Goal: Task Accomplishment & Management: Complete application form

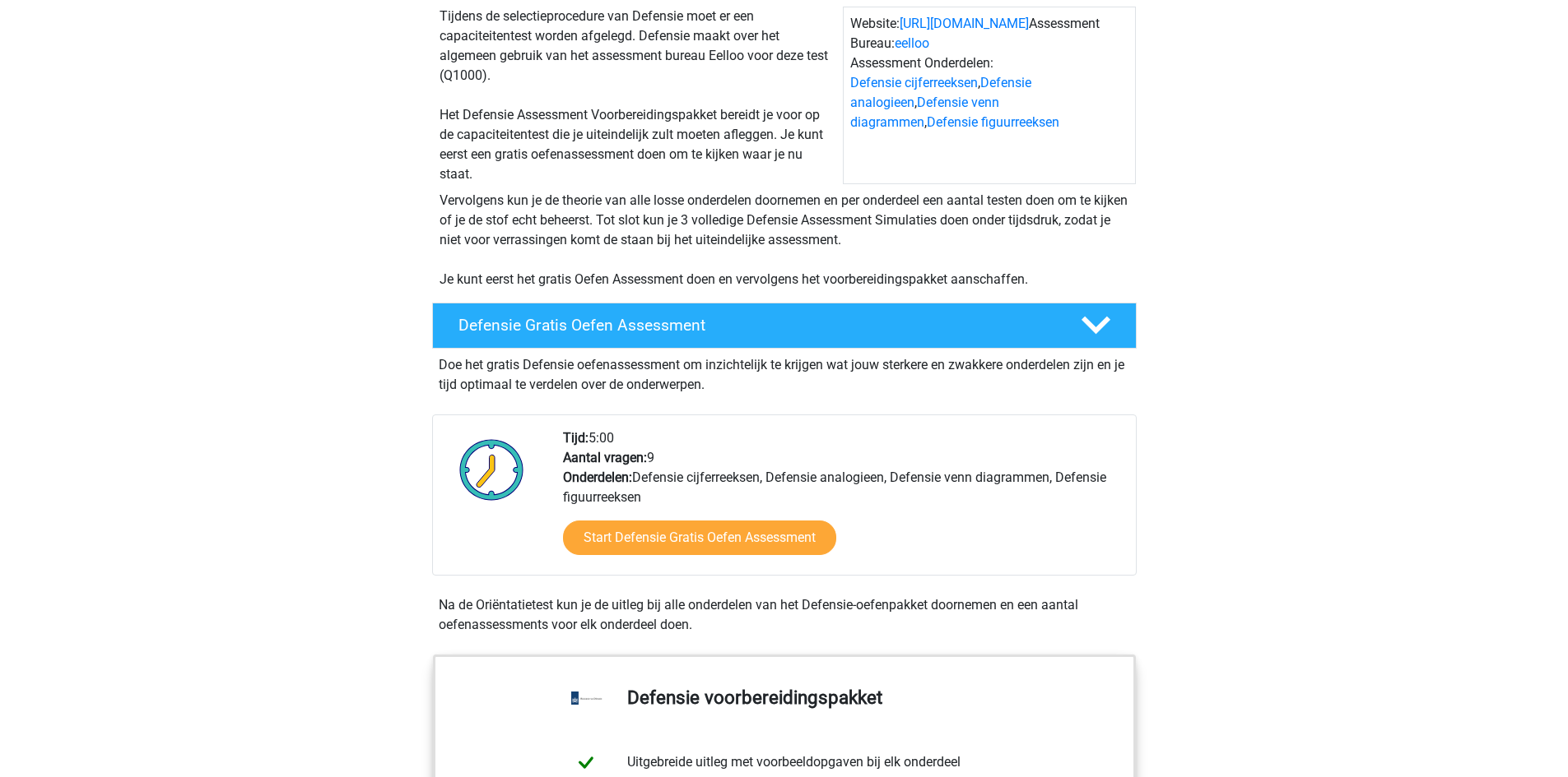
scroll to position [165, 0]
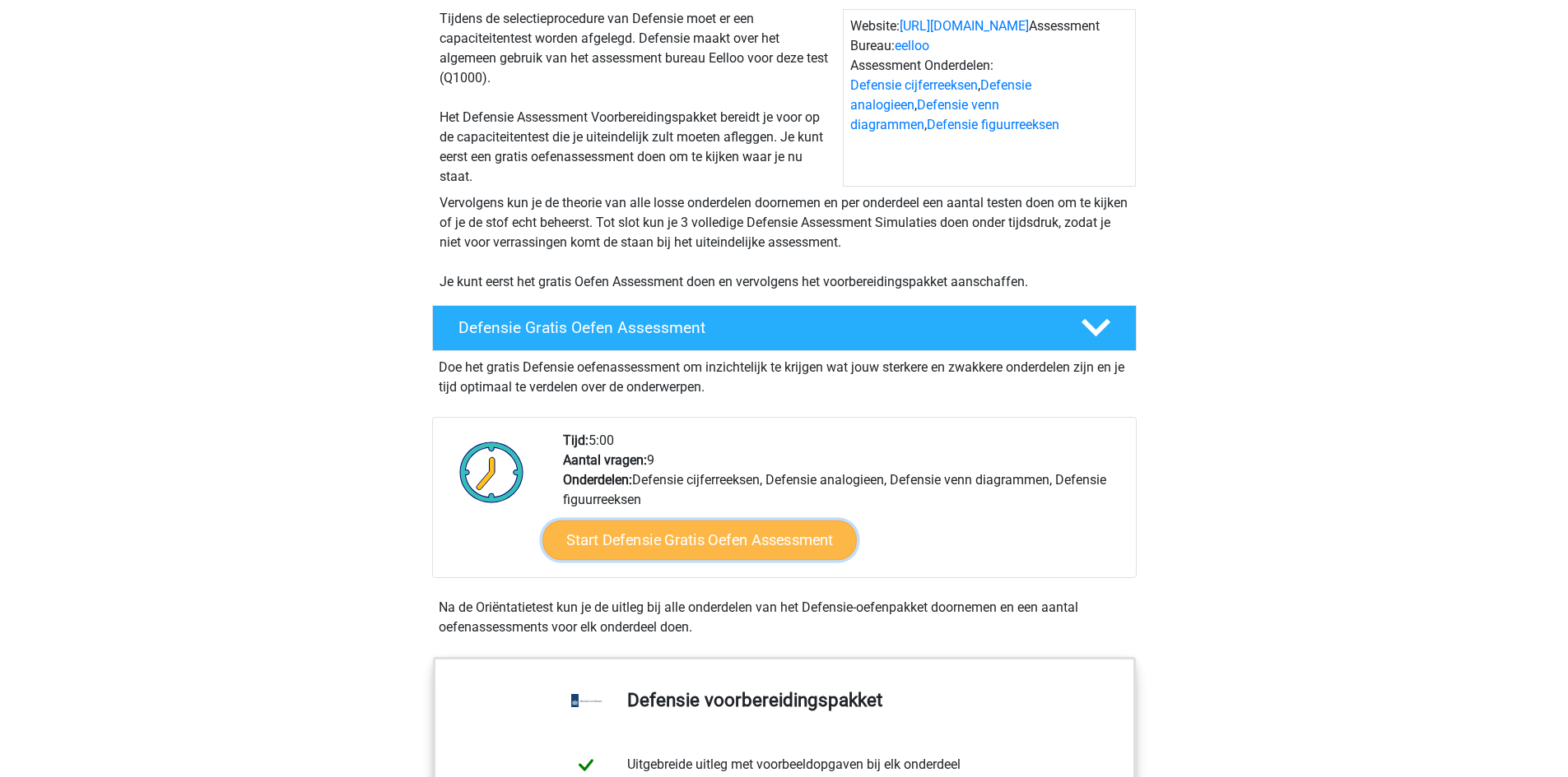
click at [732, 536] on link "Start Defensie Gratis Oefen Assessment" at bounding box center [699, 540] width 314 height 39
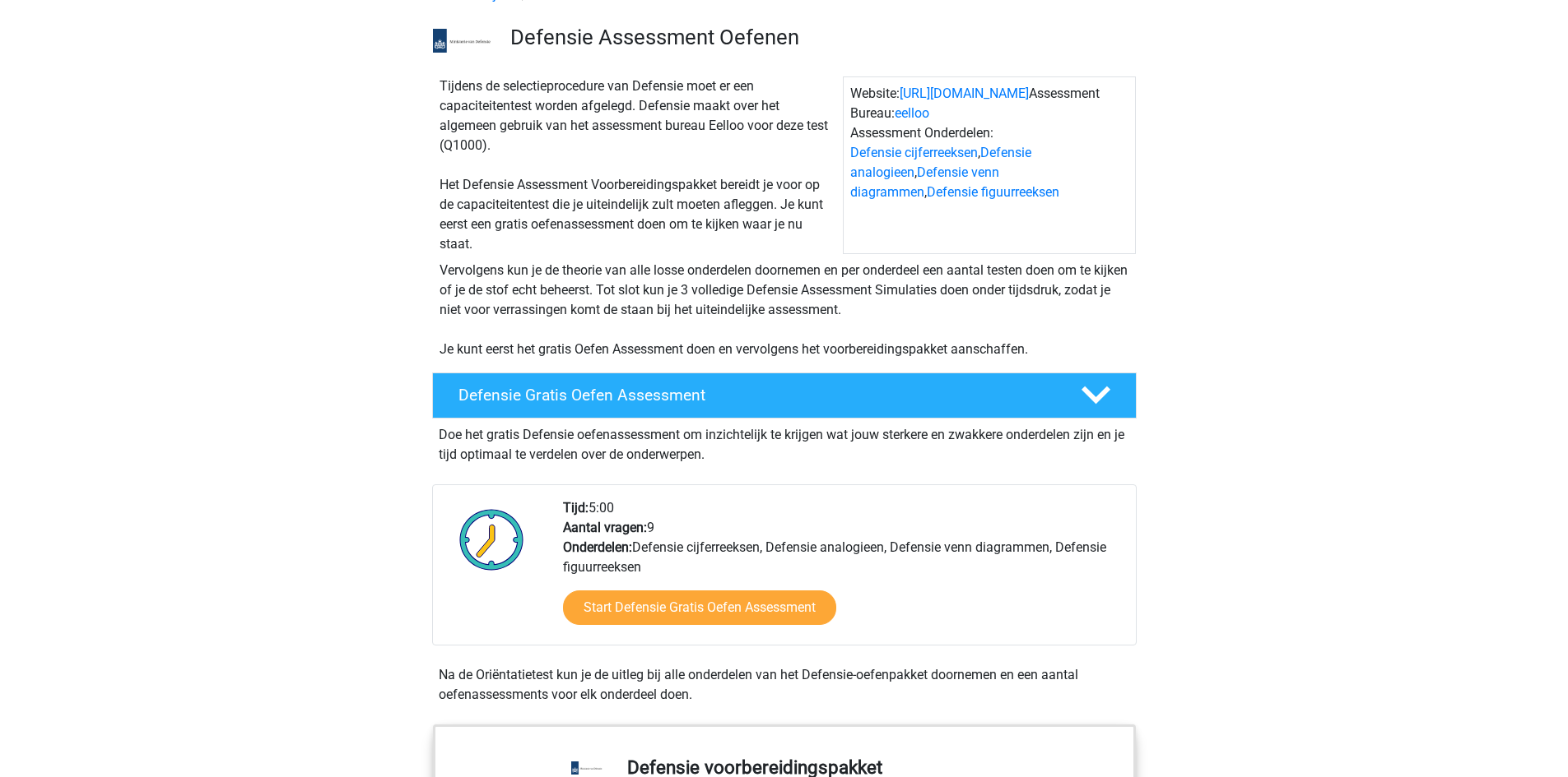
scroll to position [0, 0]
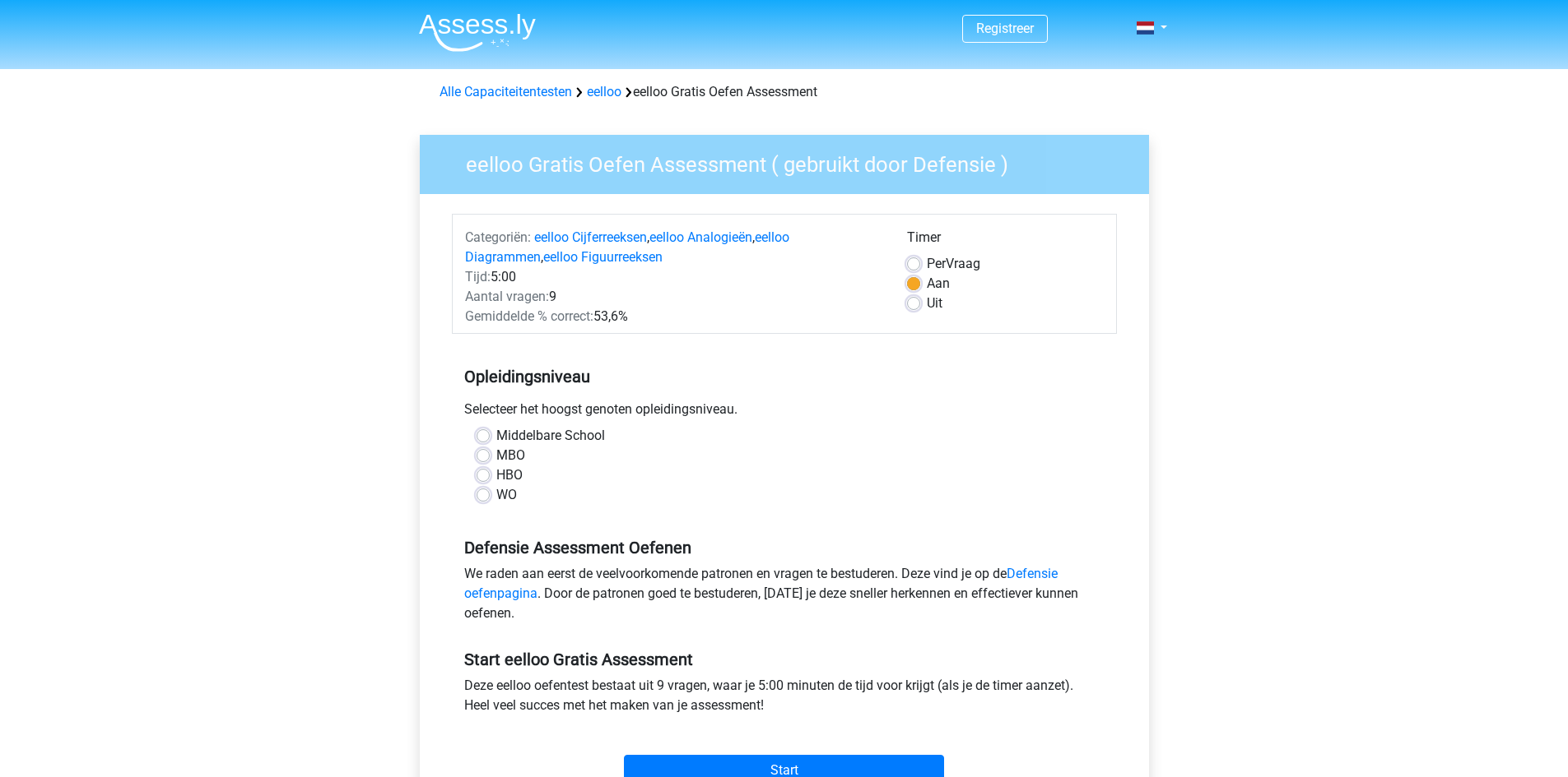
click at [496, 434] on label "Middelbare School" at bounding box center [550, 436] width 108 height 20
click at [479, 434] on input "Middelbare School" at bounding box center [483, 435] width 13 height 16
radio input "true"
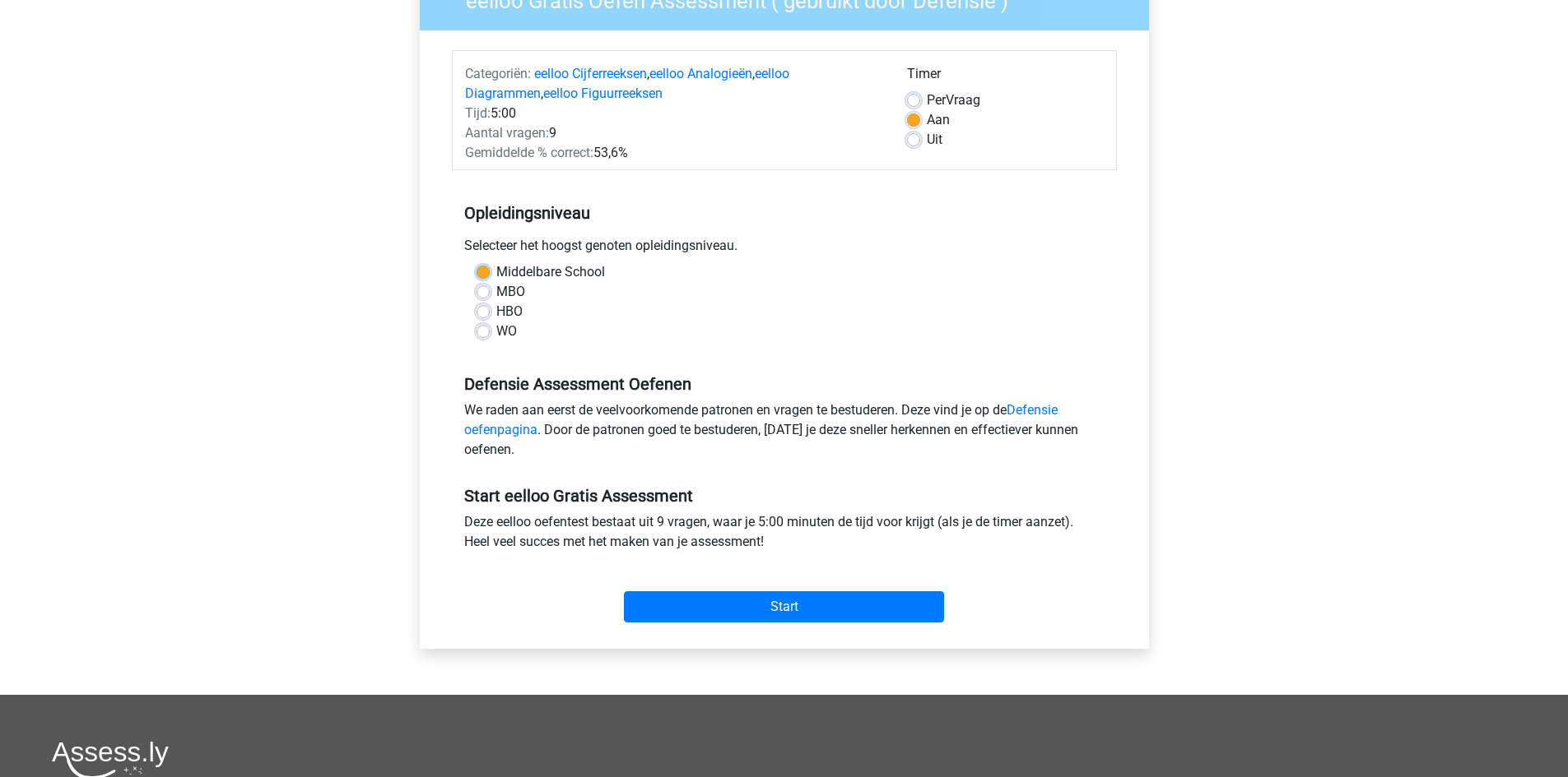
scroll to position [165, 0]
click at [755, 601] on input "Start" at bounding box center [784, 606] width 320 height 31
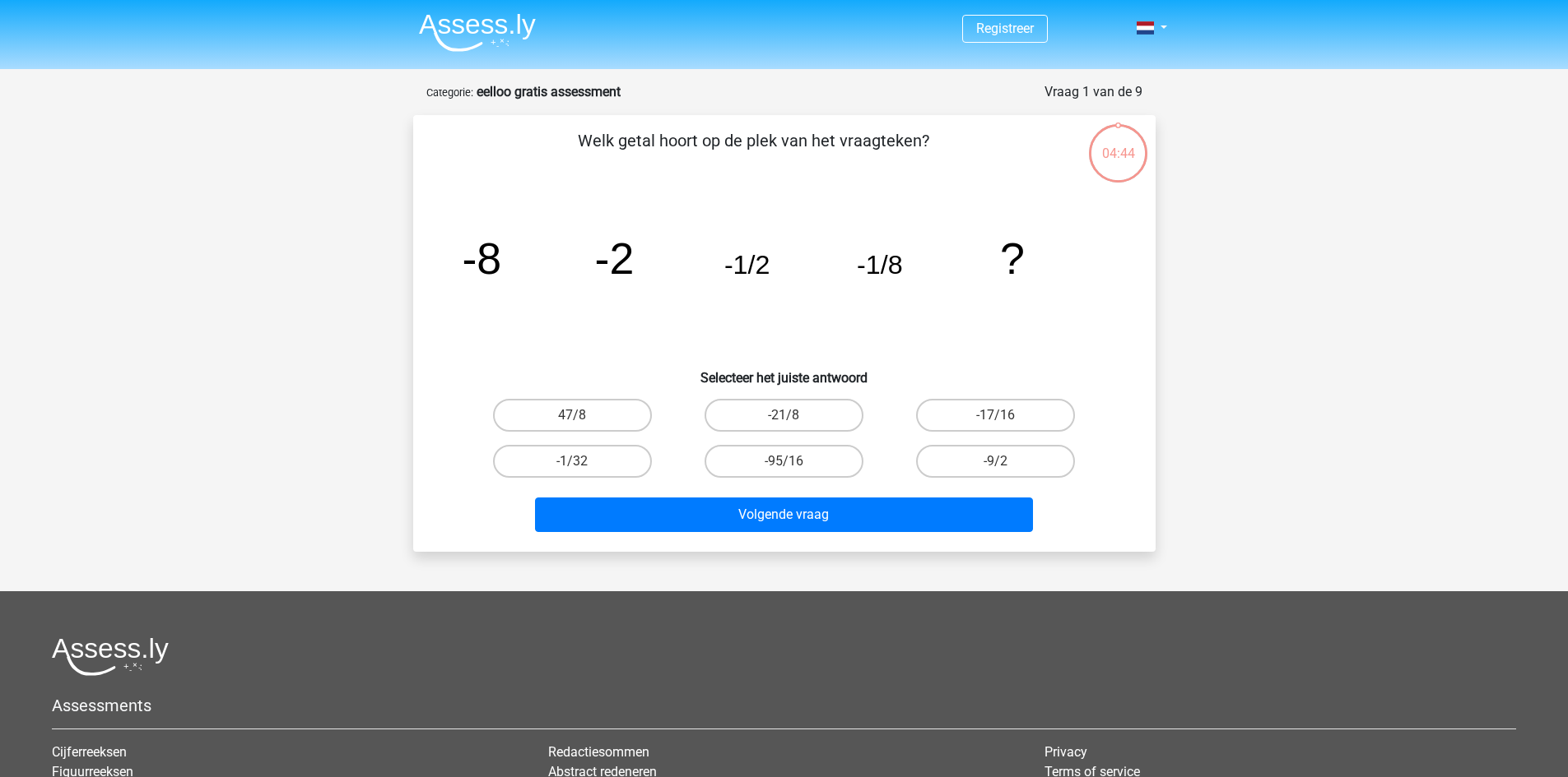
drag, startPoint x: 561, startPoint y: 463, endPoint x: 643, endPoint y: 495, distance: 88.0
click at [562, 463] on label "-1/32" at bounding box center [572, 461] width 159 height 33
click at [572, 463] on input "-1/32" at bounding box center [577, 467] width 11 height 11
radio input "true"
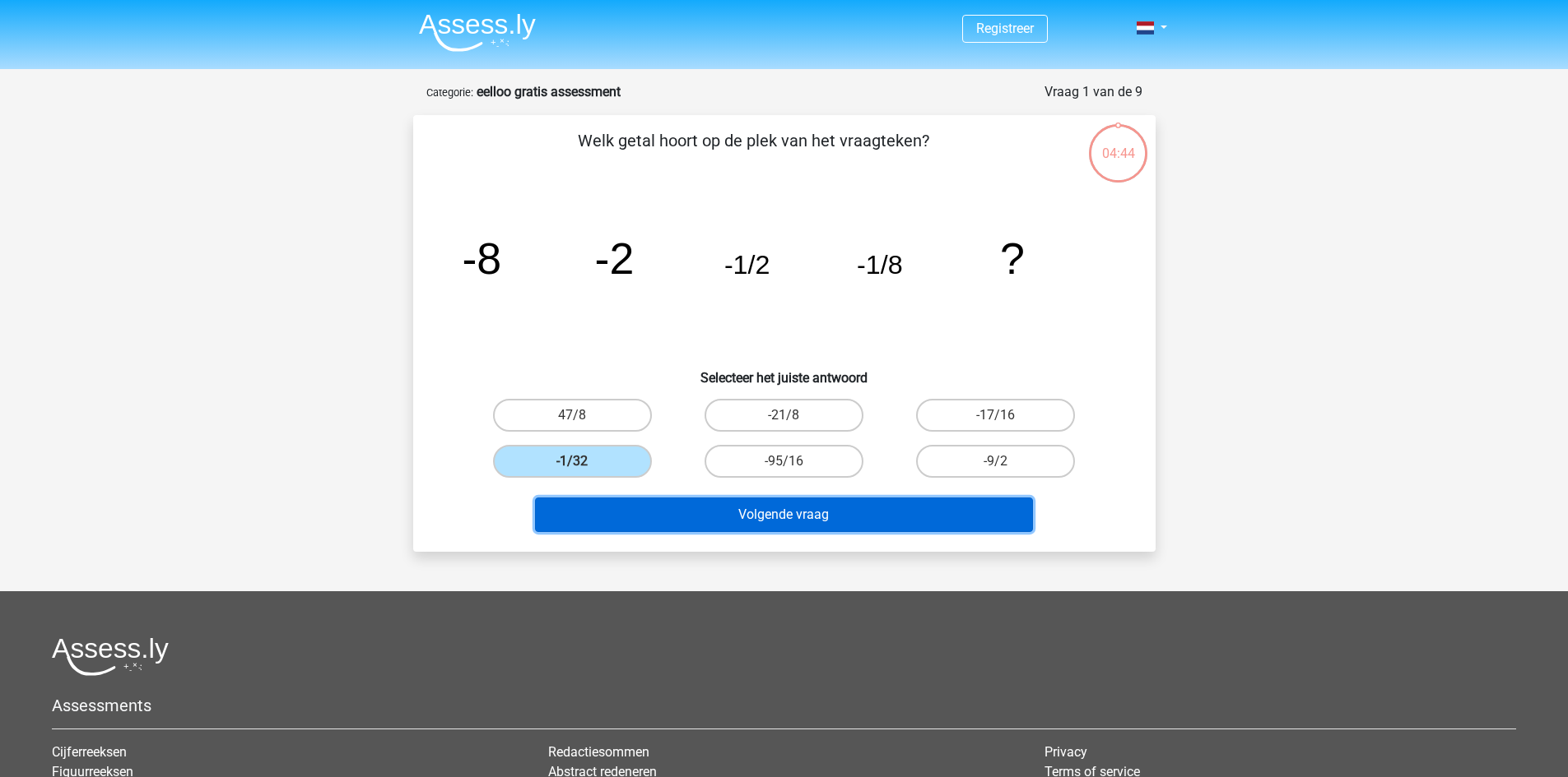
click at [705, 515] on button "Volgende vraag" at bounding box center [784, 515] width 498 height 35
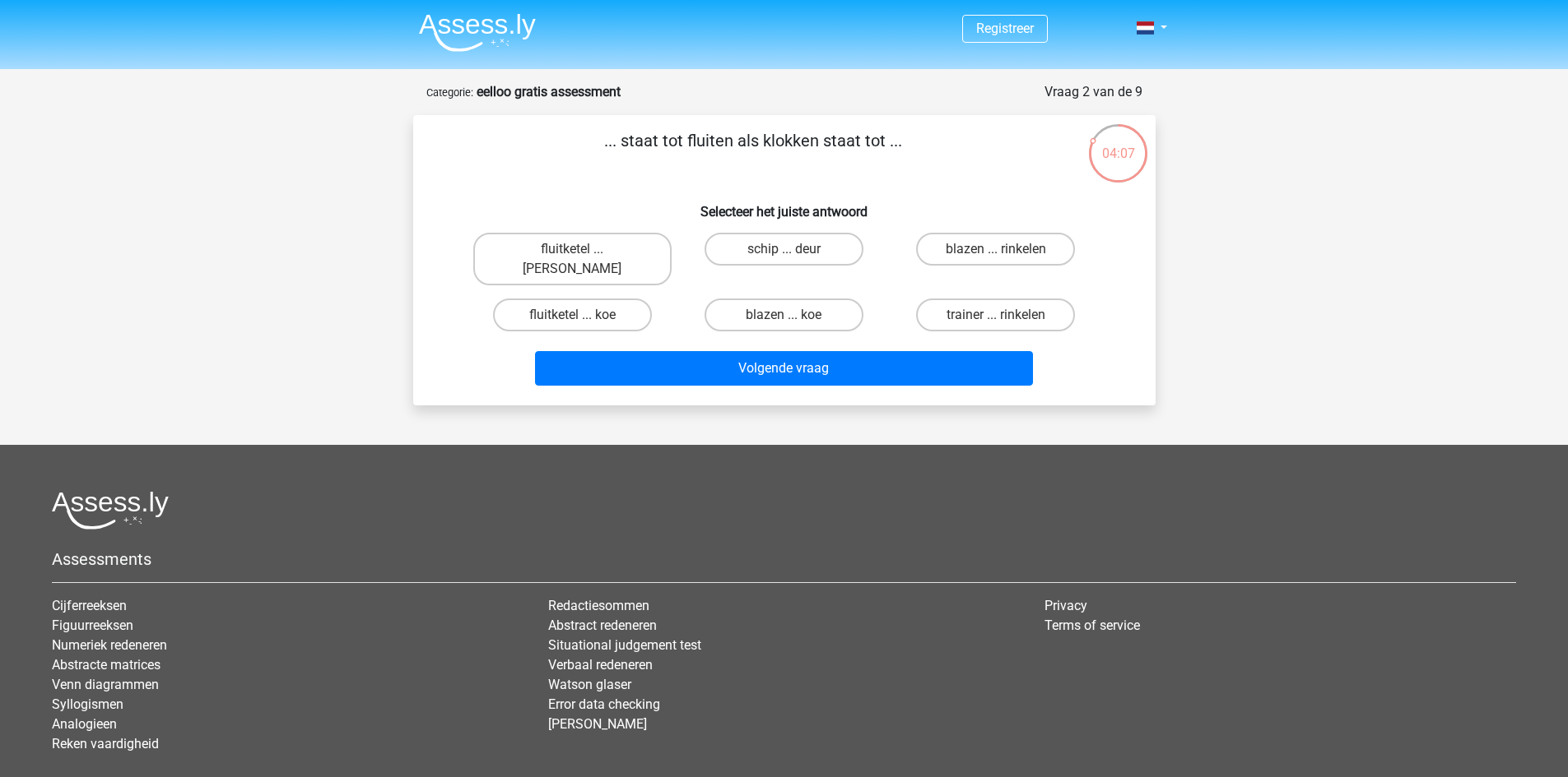
drag, startPoint x: 1038, startPoint y: 248, endPoint x: 750, endPoint y: 396, distance: 323.8
click at [1034, 250] on label "blazen ... rinkelen" at bounding box center [996, 249] width 159 height 33
click at [1006, 250] on input "blazen ... rinkelen" at bounding box center [1001, 255] width 11 height 11
radio input "true"
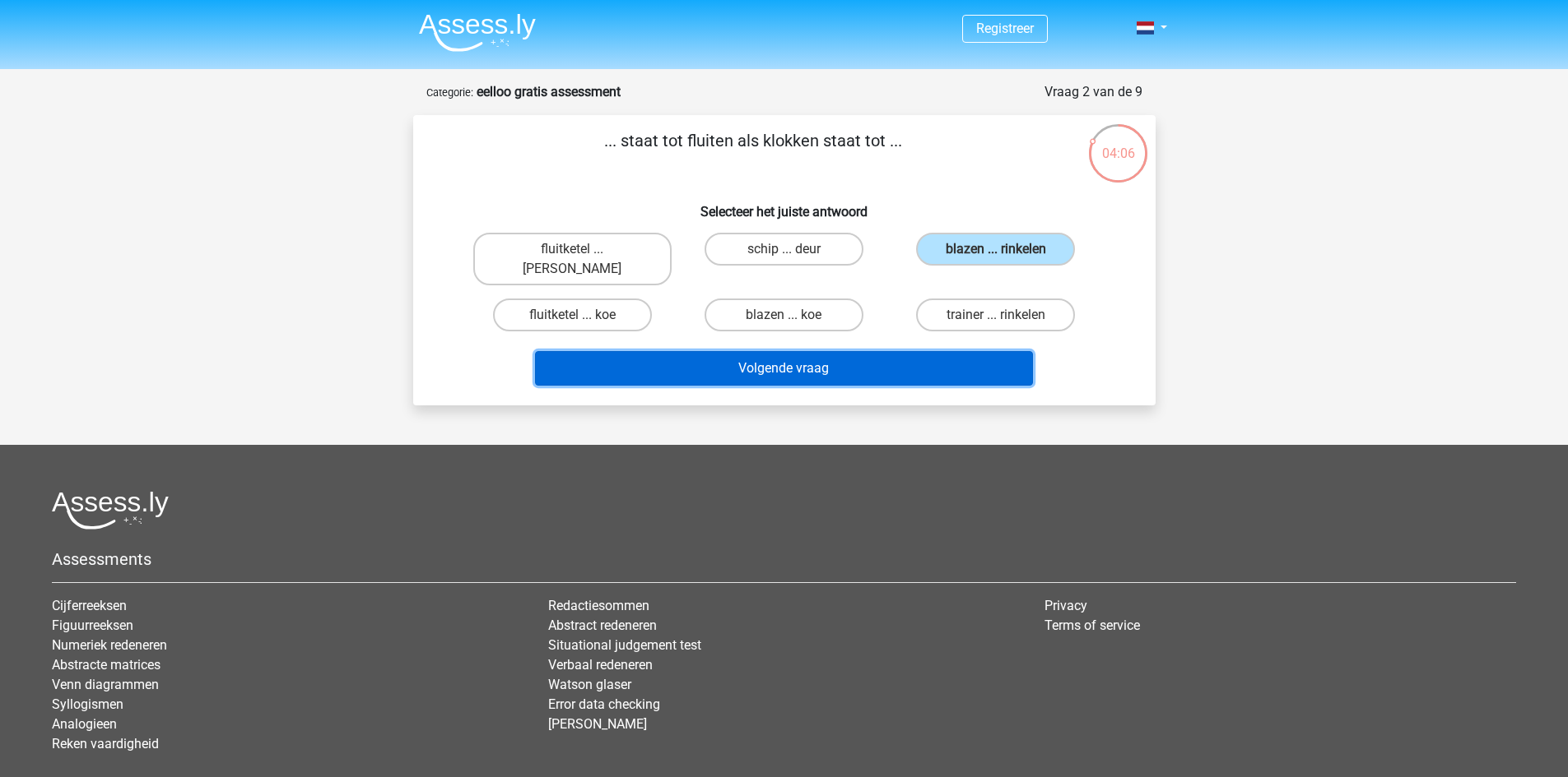
click at [721, 359] on button "Volgende vraag" at bounding box center [784, 368] width 498 height 35
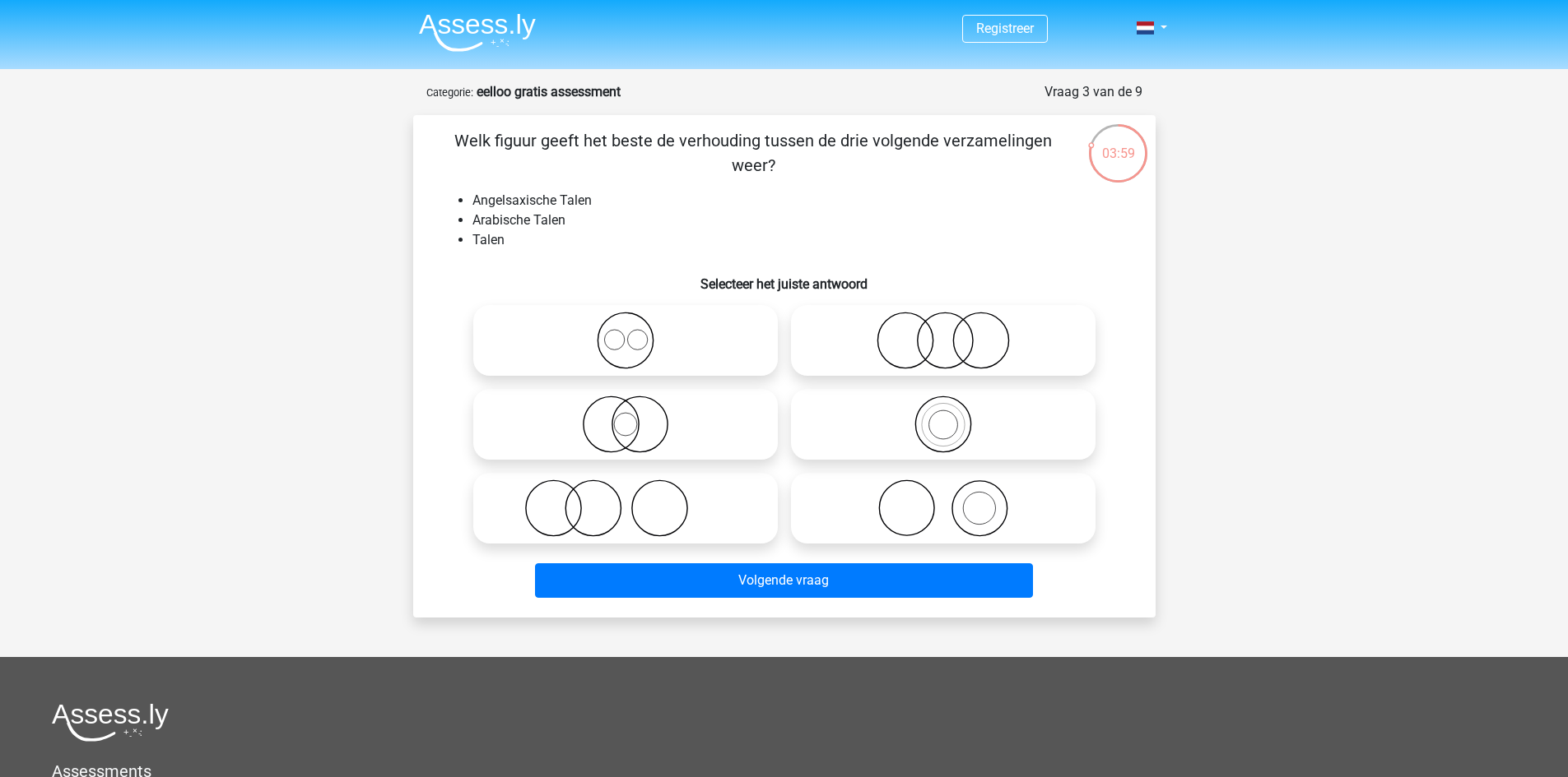
click at [880, 142] on p "Welk figuur geeft het beste de verhouding tussen de drie volgende verzamelingen…" at bounding box center [753, 153] width 628 height 49
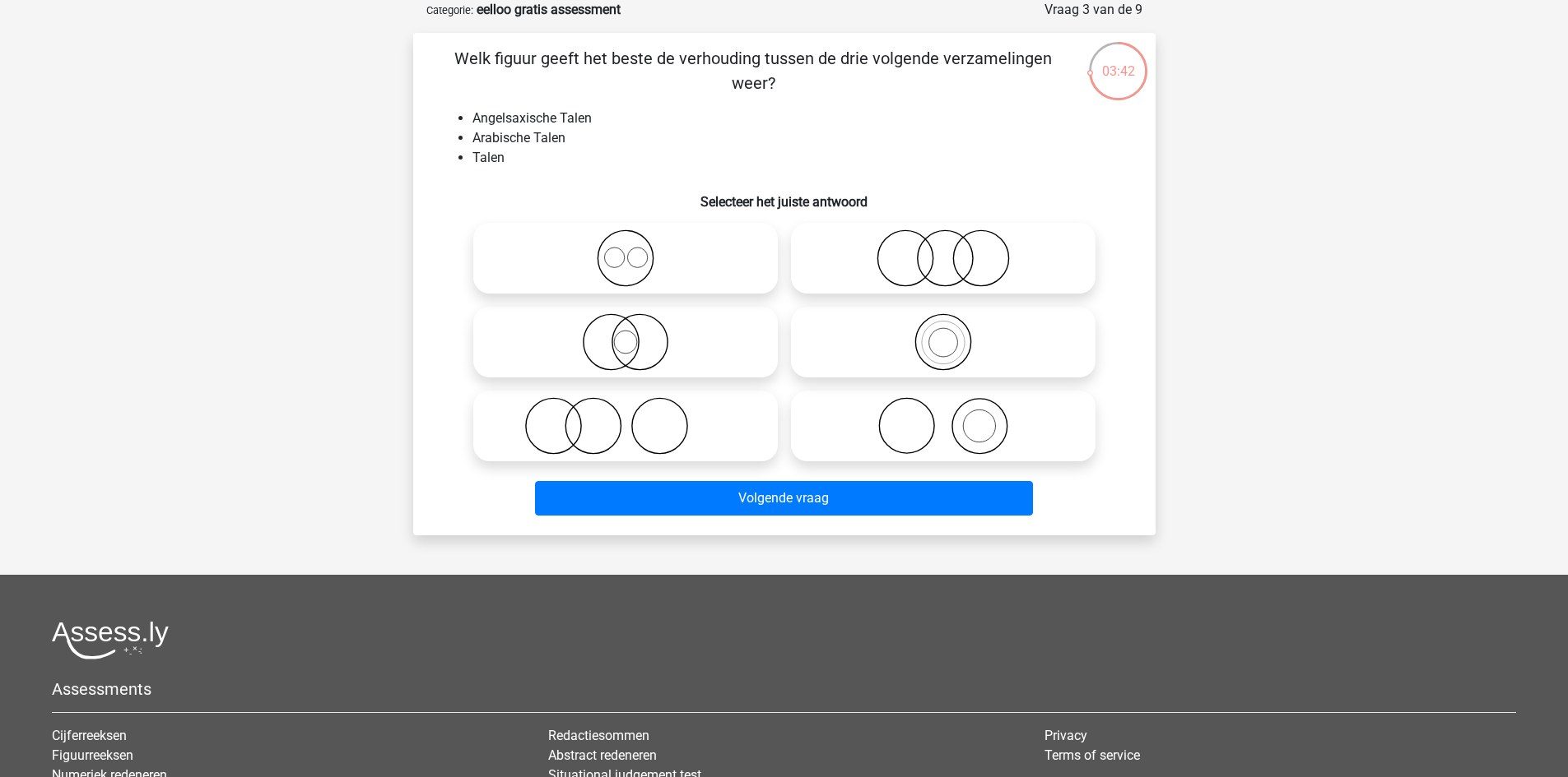
click at [631, 266] on icon at bounding box center [625, 258] width 292 height 57
click at [631, 250] on input "radio" at bounding box center [631, 245] width 11 height 11
radio input "true"
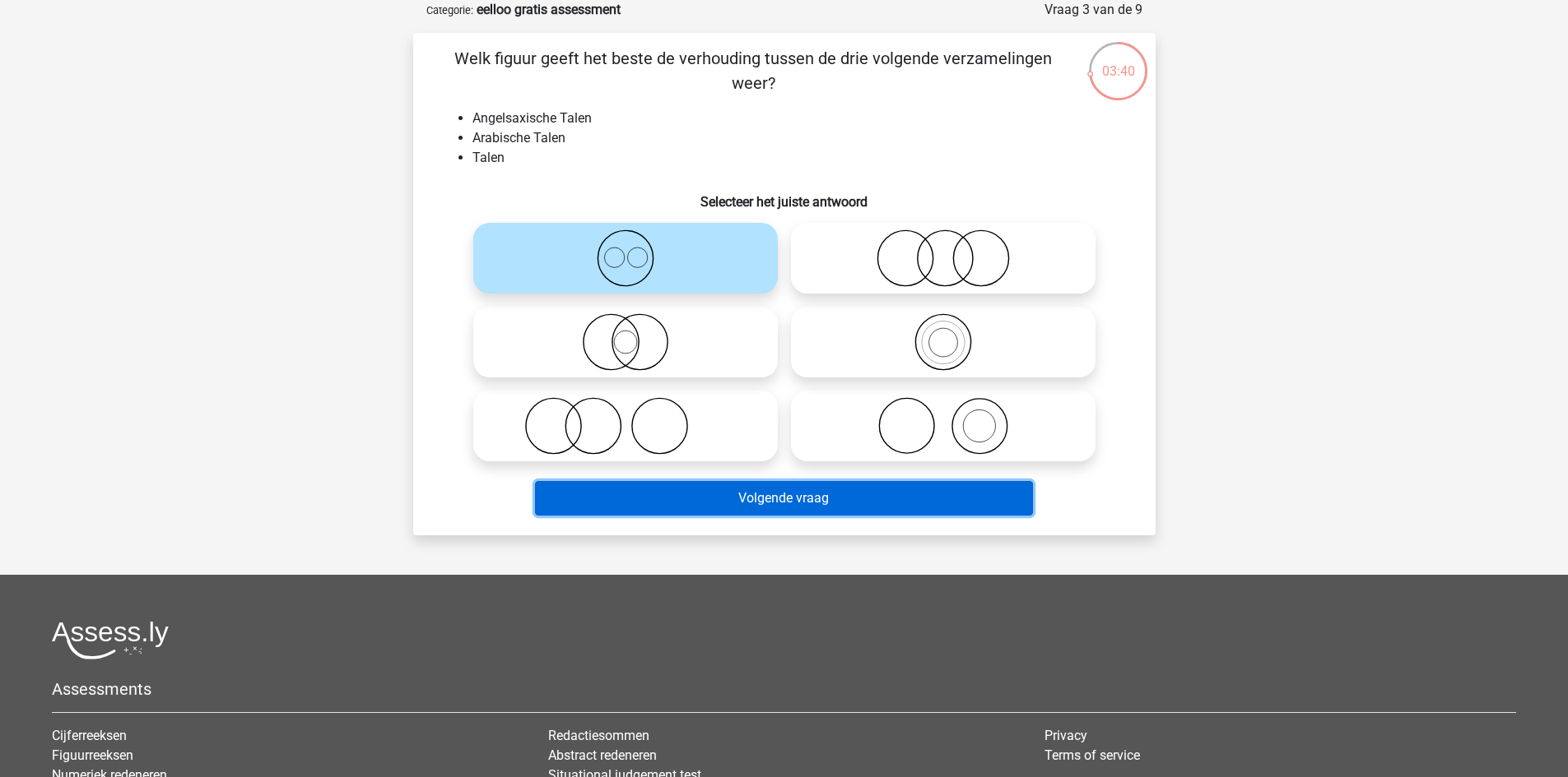
click at [818, 494] on button "Volgende vraag" at bounding box center [784, 498] width 498 height 35
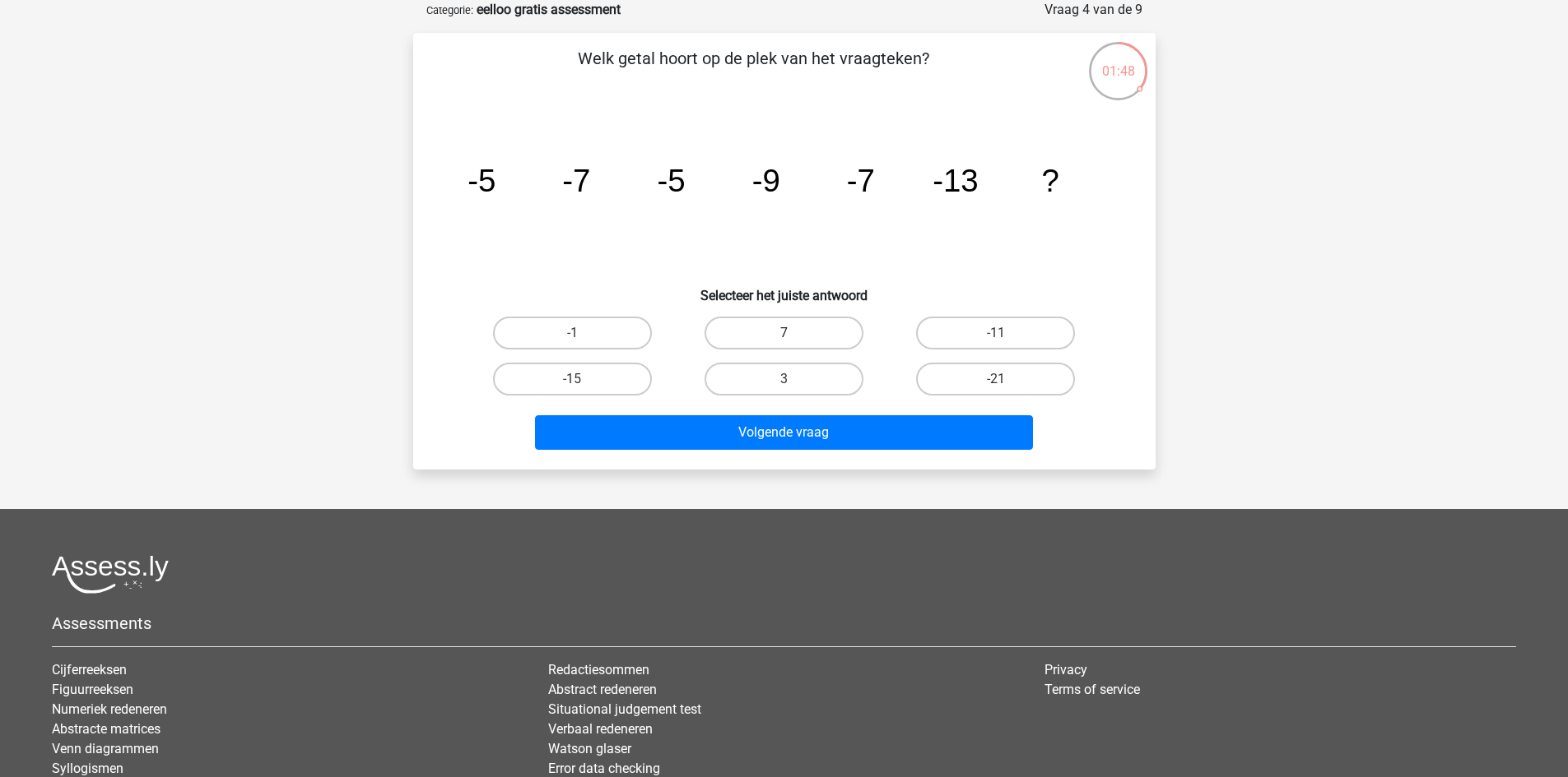
drag, startPoint x: 776, startPoint y: 315, endPoint x: 784, endPoint y: 349, distance: 34.9
click at [776, 323] on div "7" at bounding box center [784, 334] width 211 height 46
click at [590, 378] on label "-15" at bounding box center [572, 379] width 159 height 33
click at [582, 379] on input "-15" at bounding box center [577, 384] width 11 height 11
radio input "true"
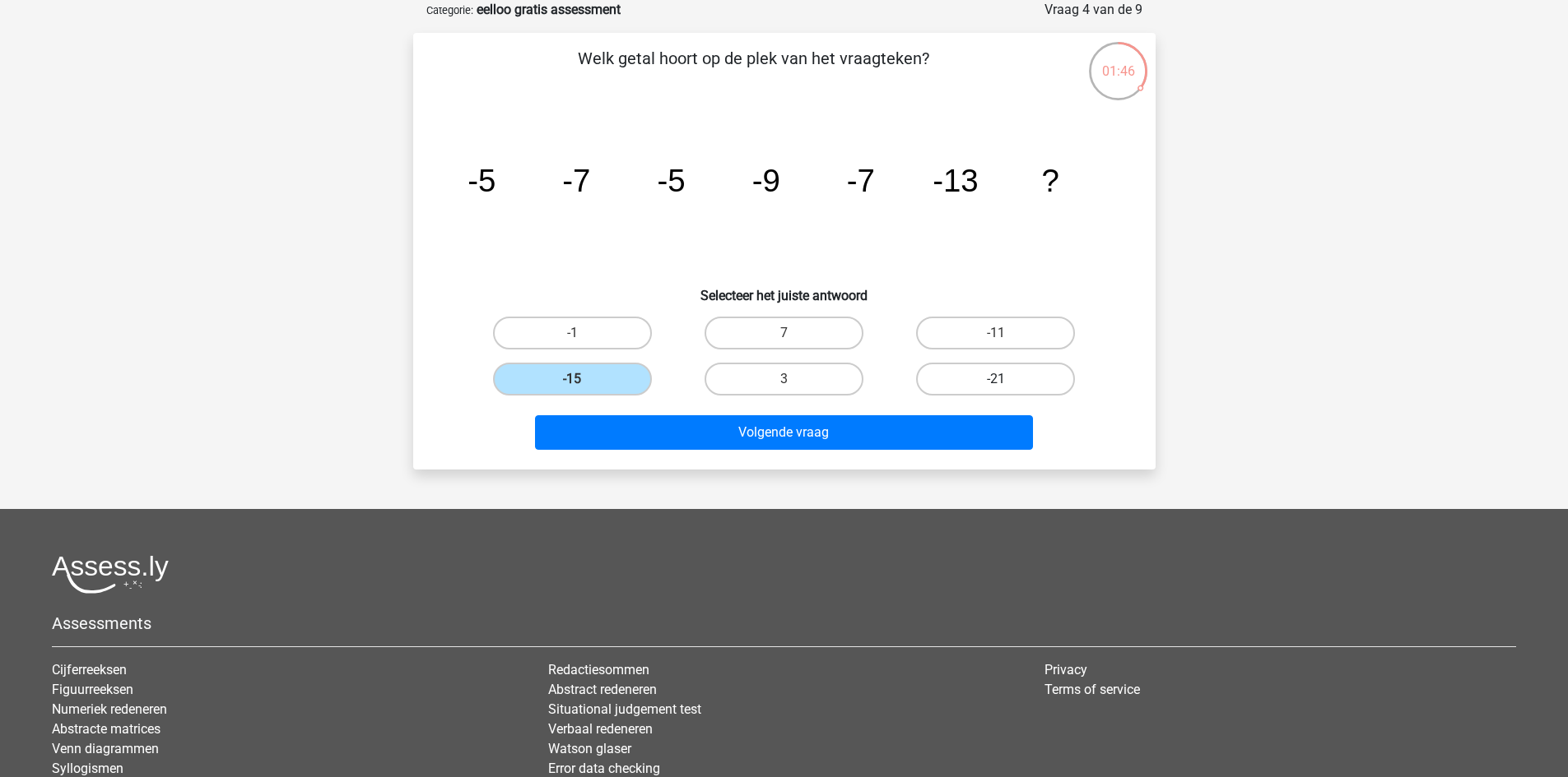
click at [971, 370] on label "-21" at bounding box center [996, 379] width 159 height 33
click at [996, 379] on input "-21" at bounding box center [1001, 384] width 11 height 11
radio input "true"
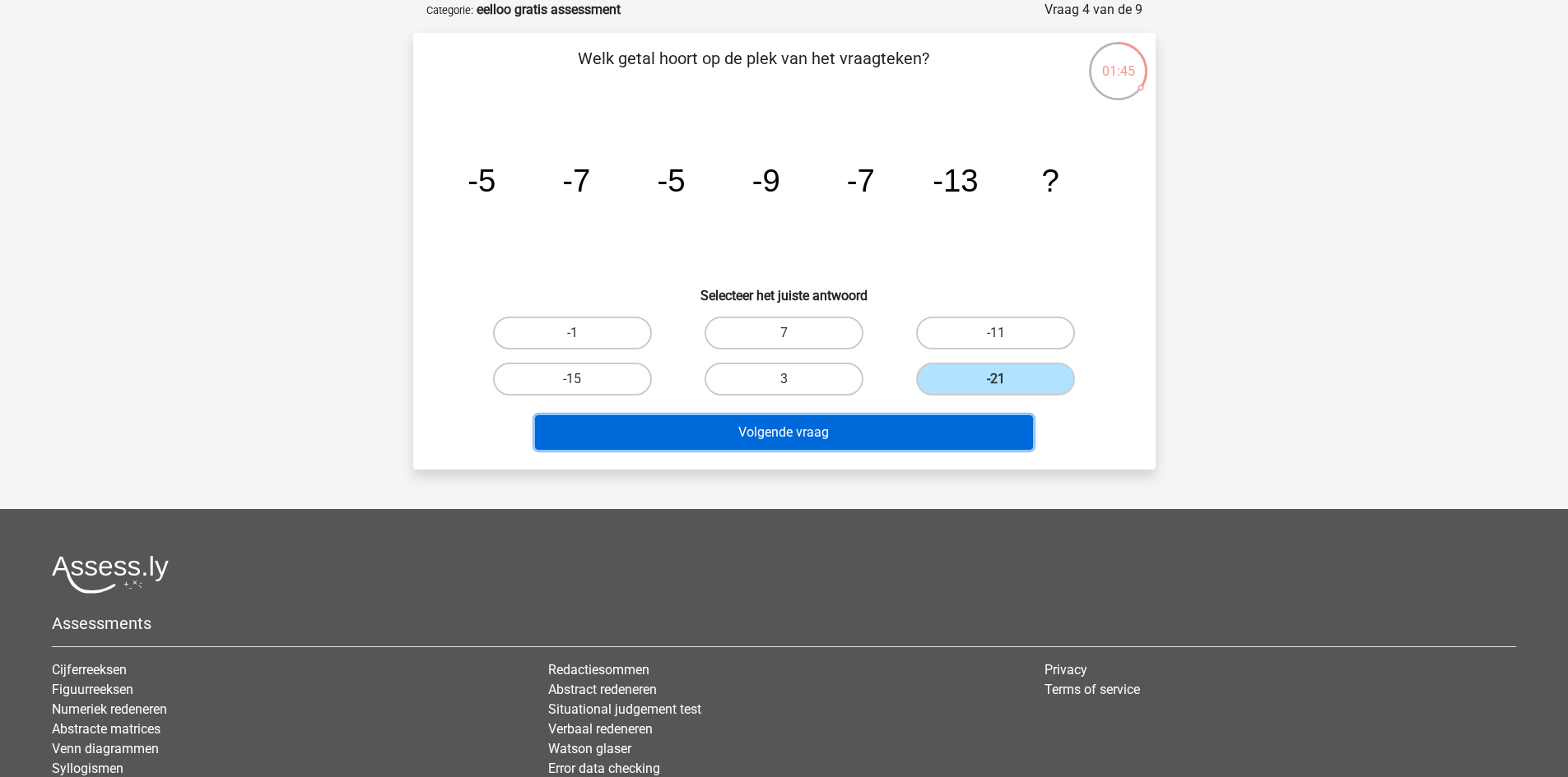
click at [642, 427] on button "Volgende vraag" at bounding box center [784, 433] width 498 height 35
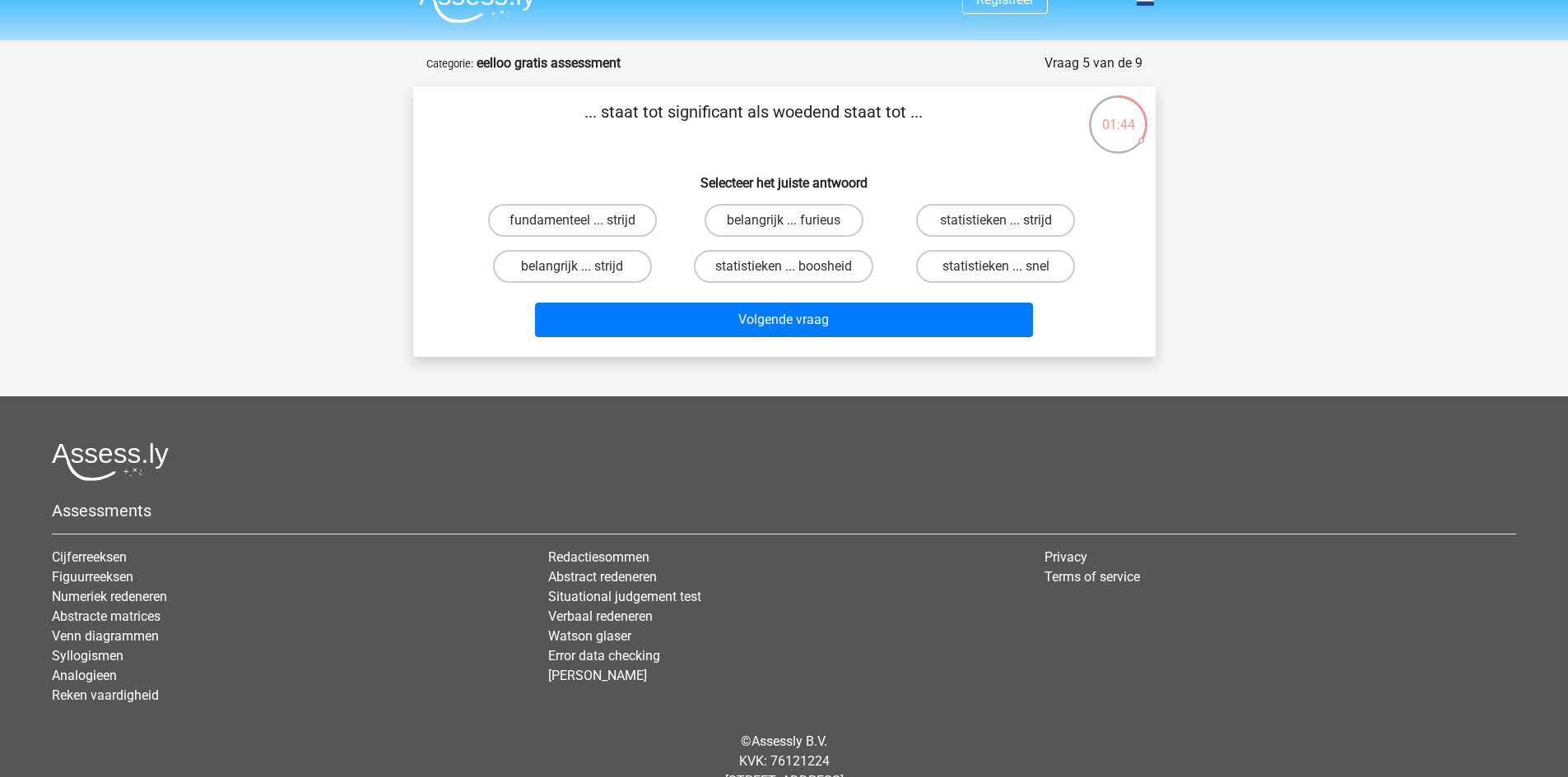
scroll to position [0, 0]
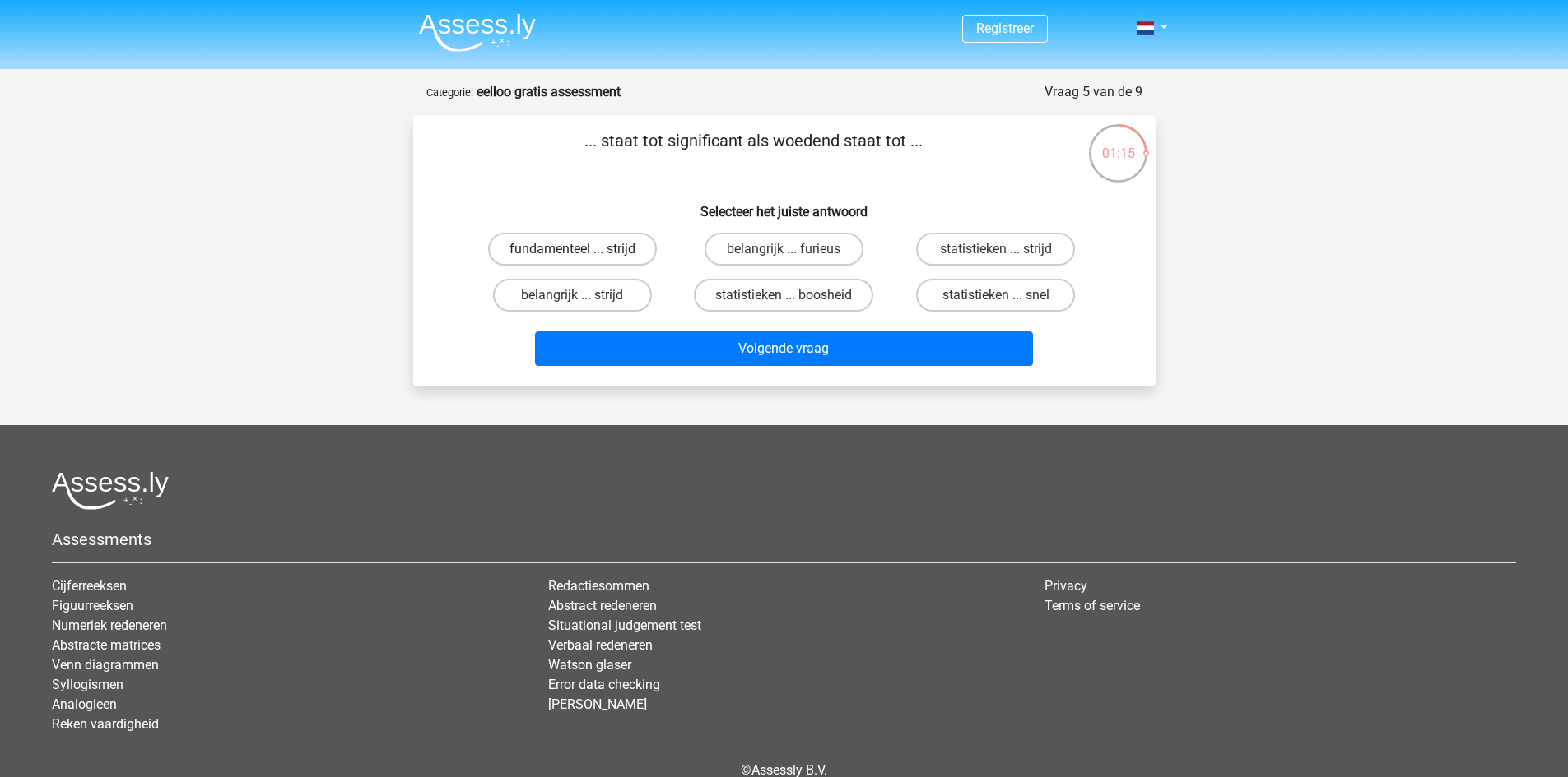
click at [618, 253] on label "fundamenteel ... strijd" at bounding box center [572, 249] width 169 height 33
click at [582, 253] on input "fundamenteel ... strijd" at bounding box center [577, 255] width 11 height 11
radio input "true"
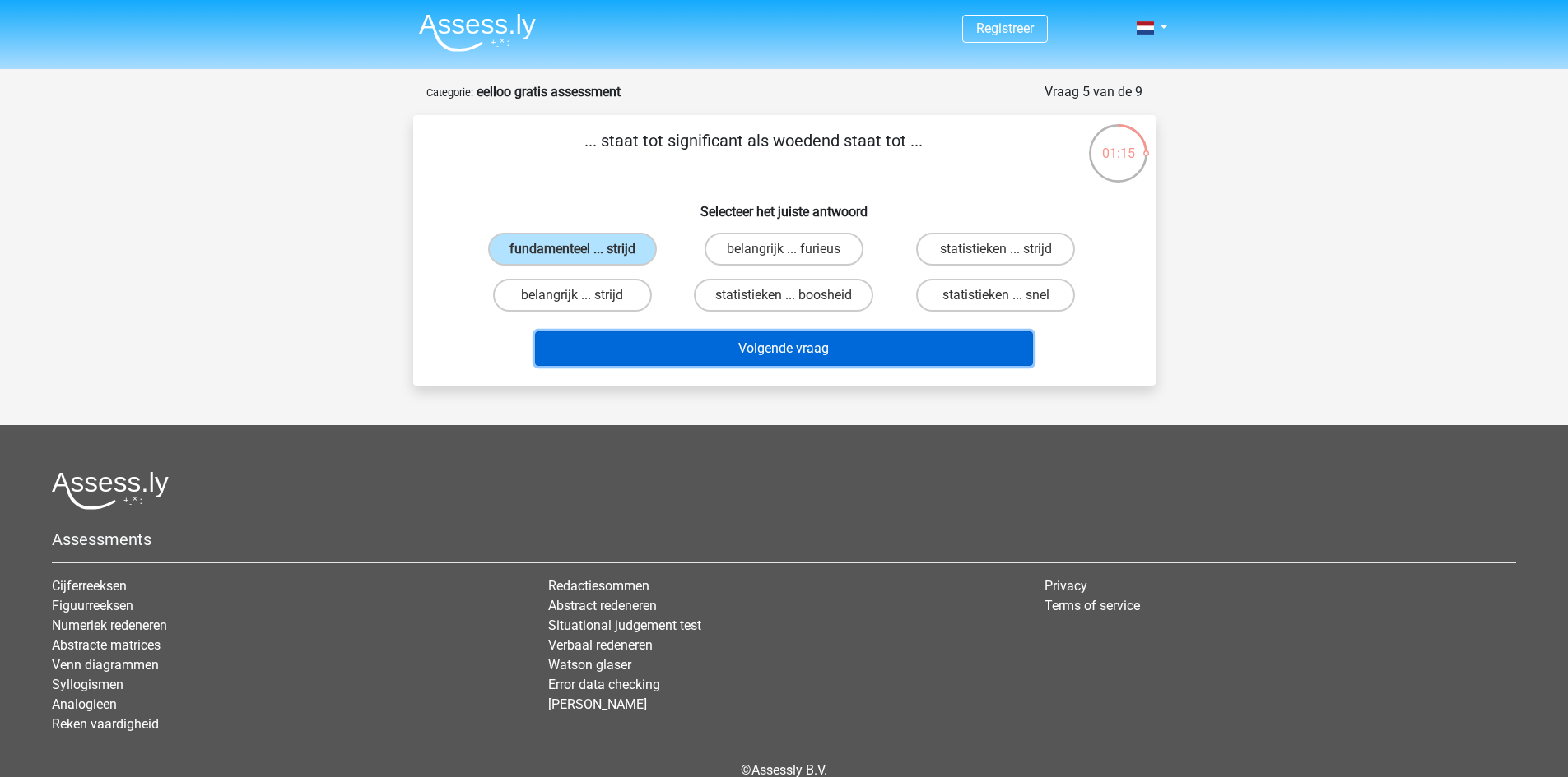
click at [660, 363] on button "Volgende vraag" at bounding box center [784, 349] width 498 height 35
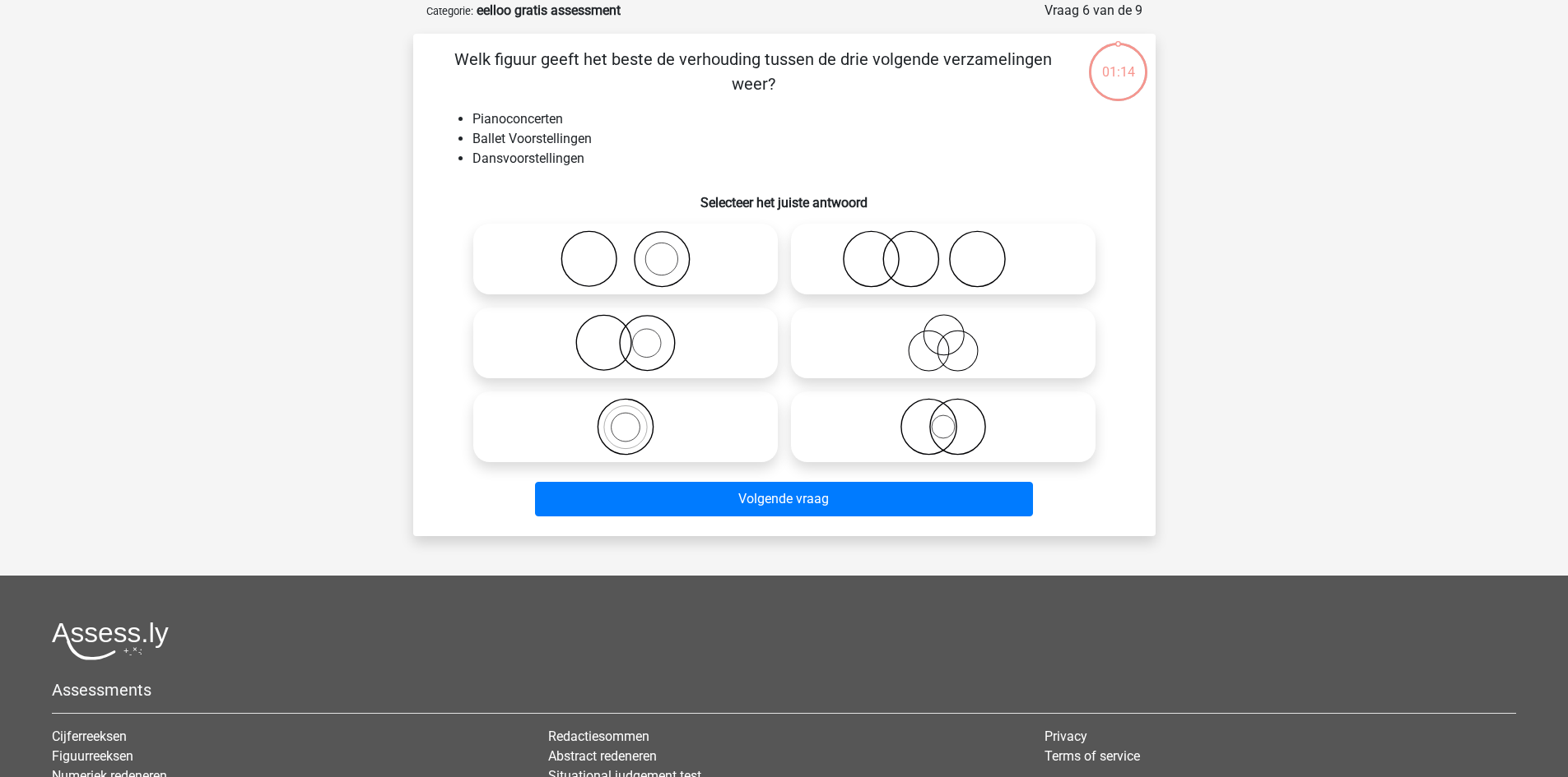
scroll to position [82, 0]
click at [997, 284] on icon at bounding box center [943, 258] width 292 height 57
click at [954, 250] on input "radio" at bounding box center [948, 245] width 11 height 11
radio input "true"
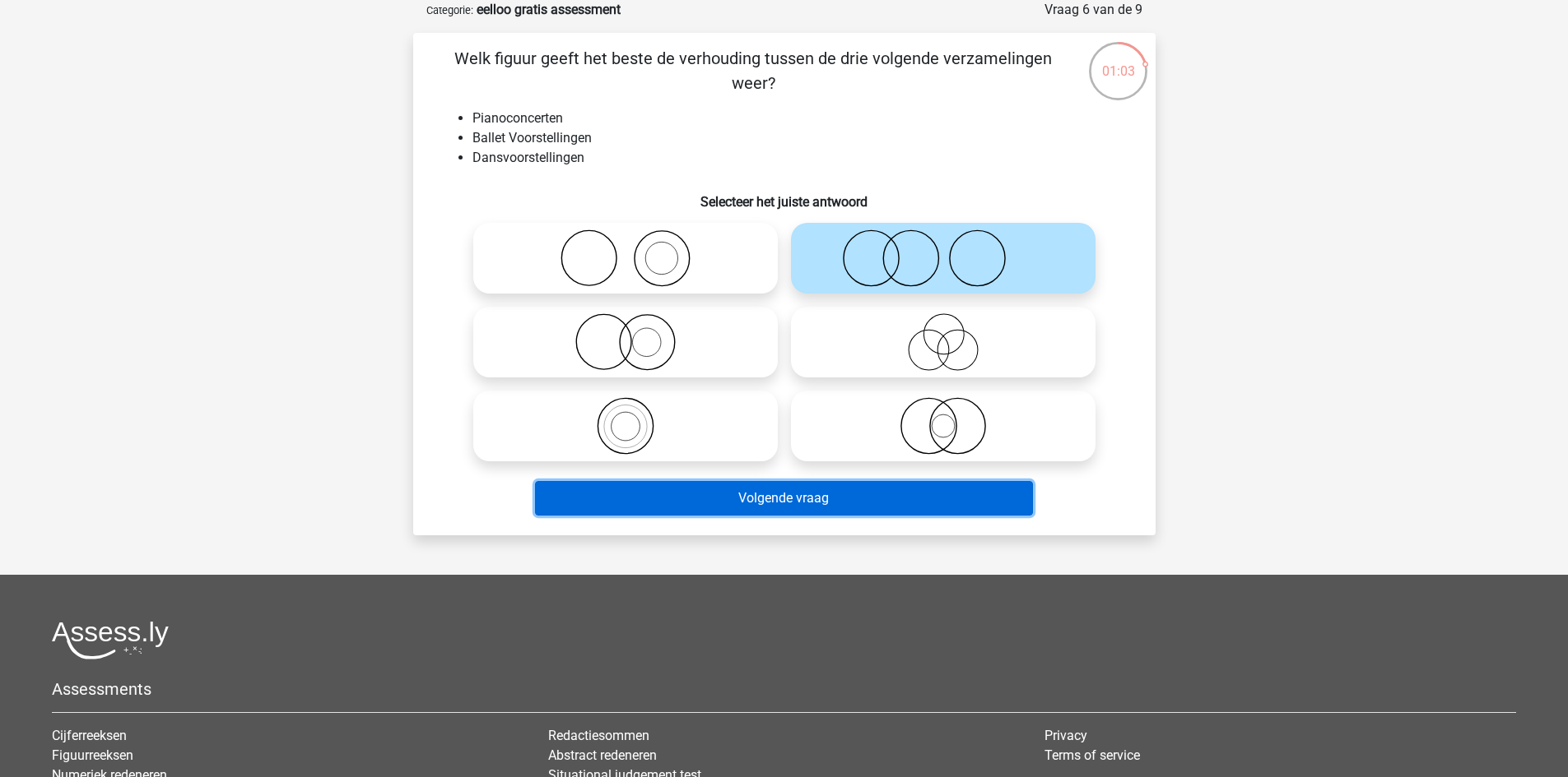
click at [878, 504] on button "Volgende vraag" at bounding box center [784, 498] width 498 height 35
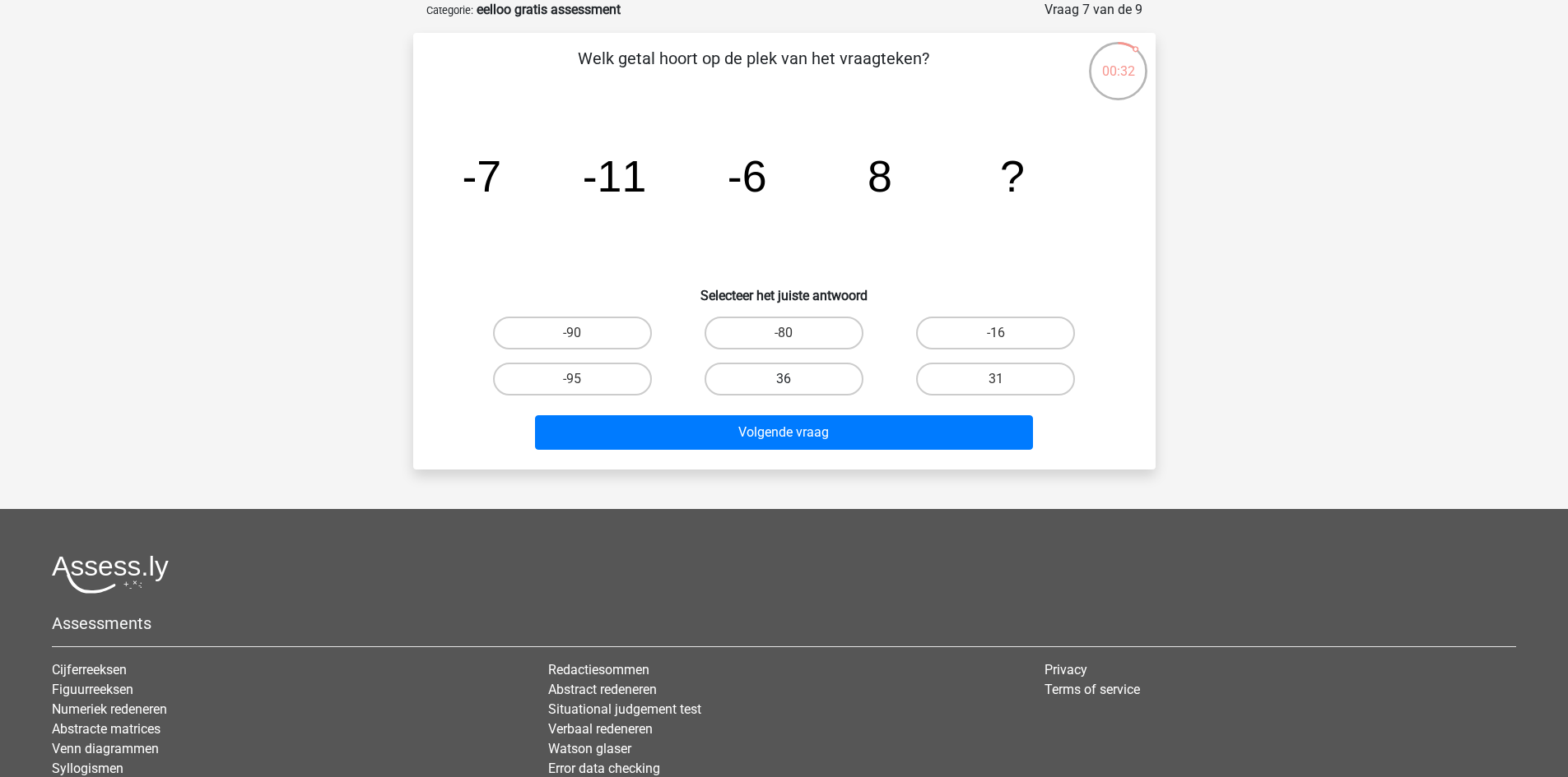
click at [789, 375] on label "36" at bounding box center [784, 379] width 159 height 33
click at [789, 379] on input "36" at bounding box center [789, 384] width 11 height 11
radio input "true"
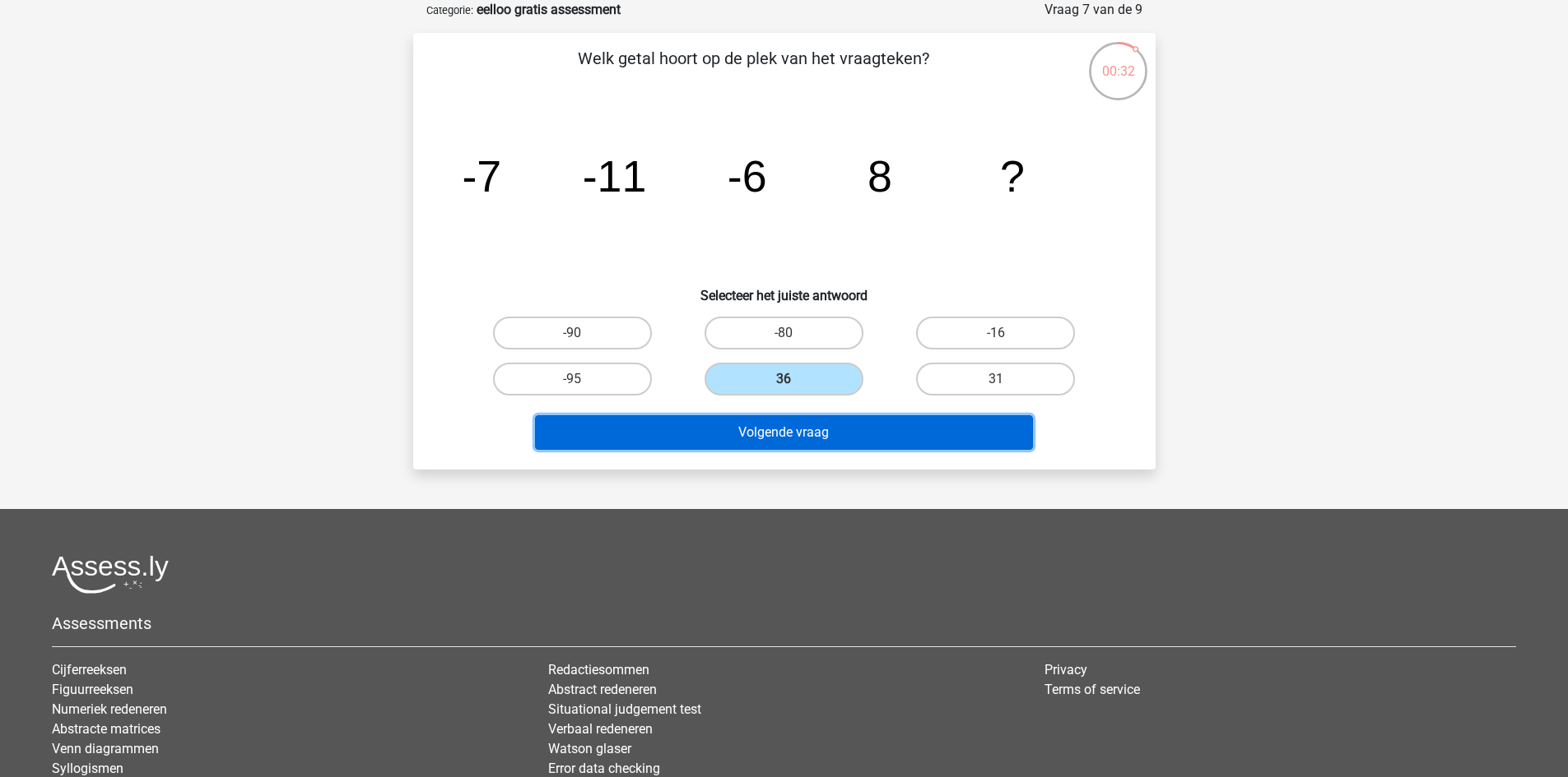
click at [807, 443] on button "Volgende vraag" at bounding box center [784, 433] width 498 height 35
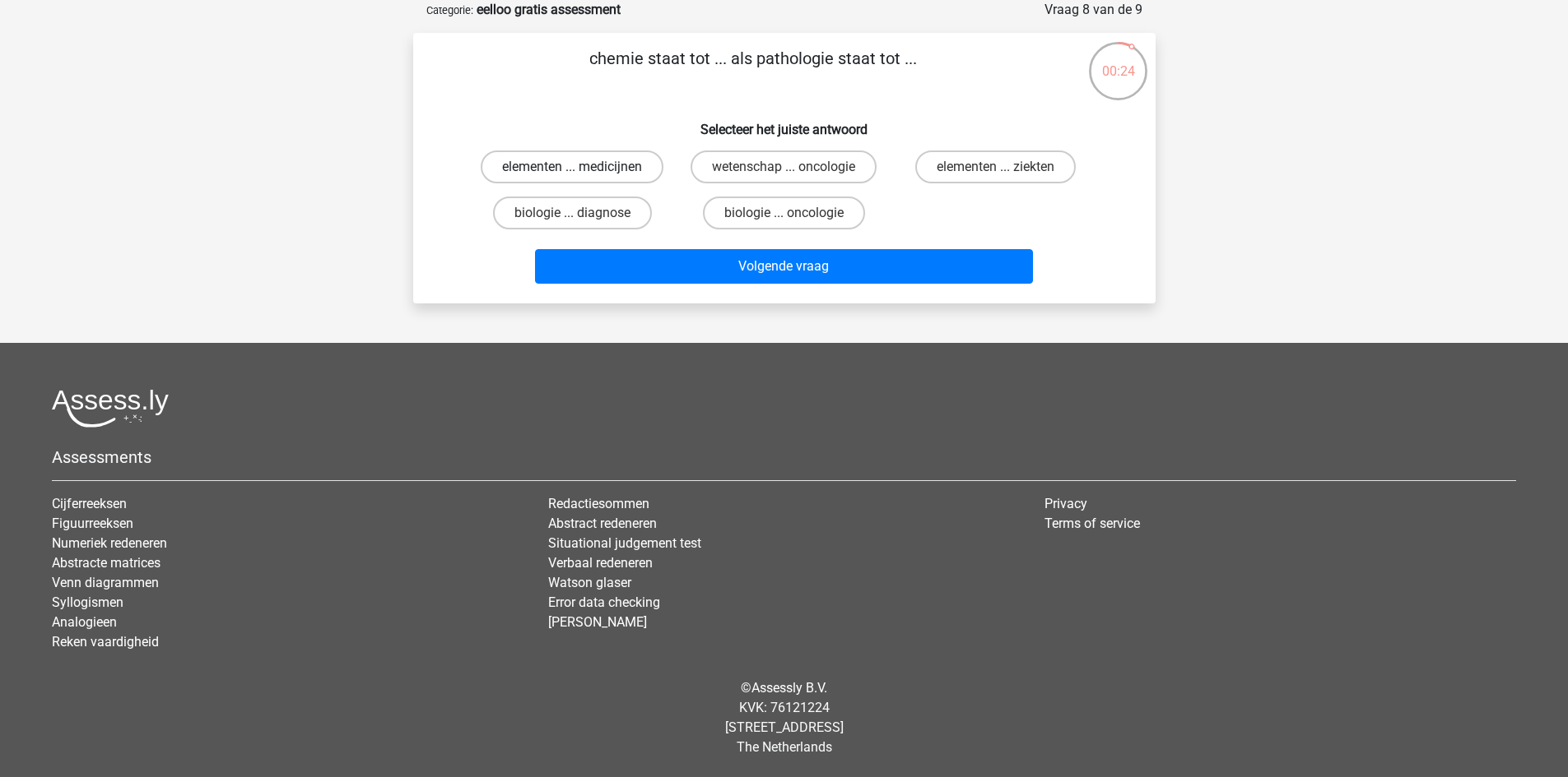
click at [640, 167] on label "elementen ... medicijnen" at bounding box center [572, 166] width 182 height 33
click at [582, 167] on input "elementen ... medicijnen" at bounding box center [577, 173] width 11 height 11
radio input "true"
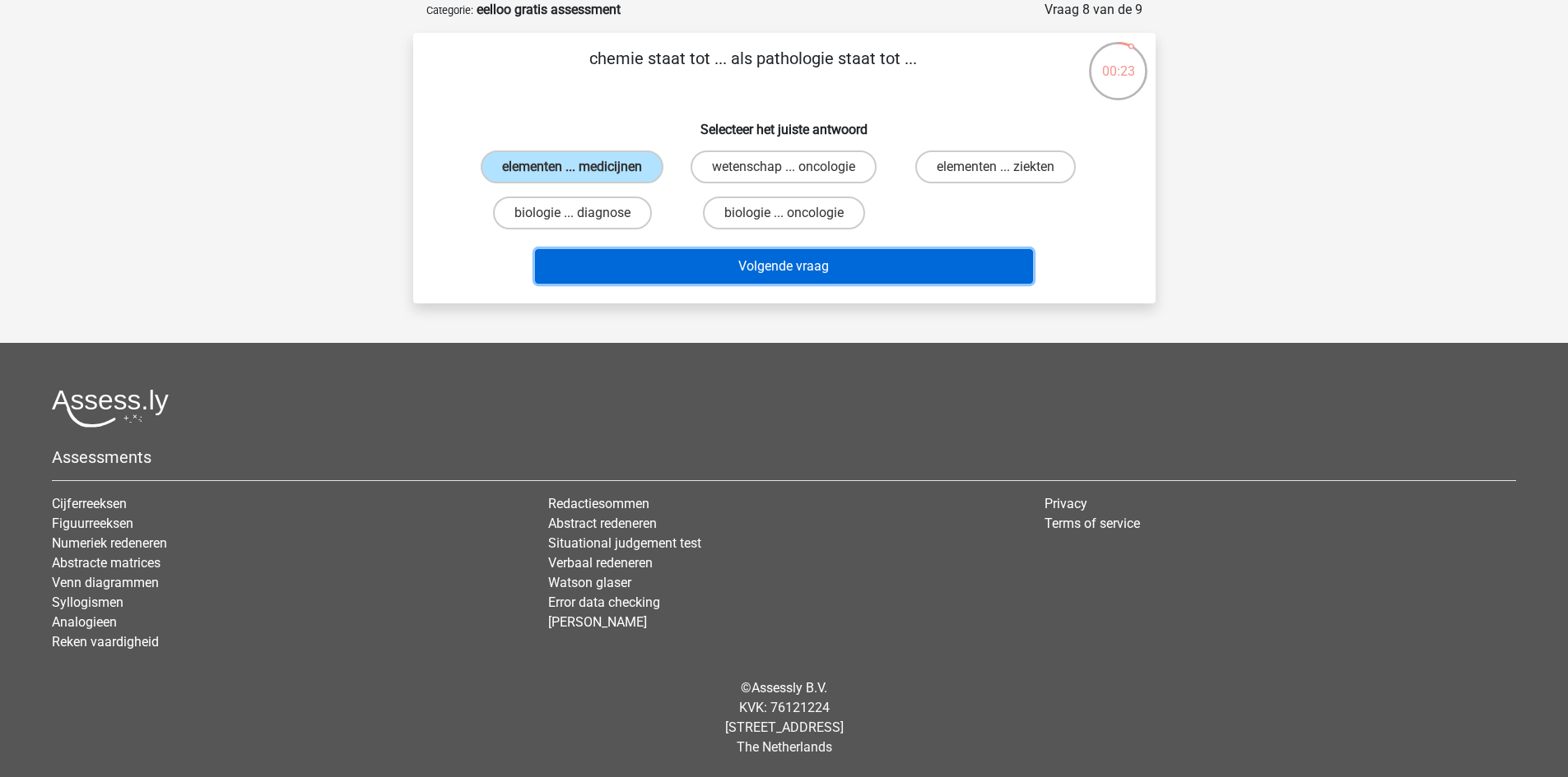
click at [746, 276] on button "Volgende vraag" at bounding box center [784, 266] width 498 height 35
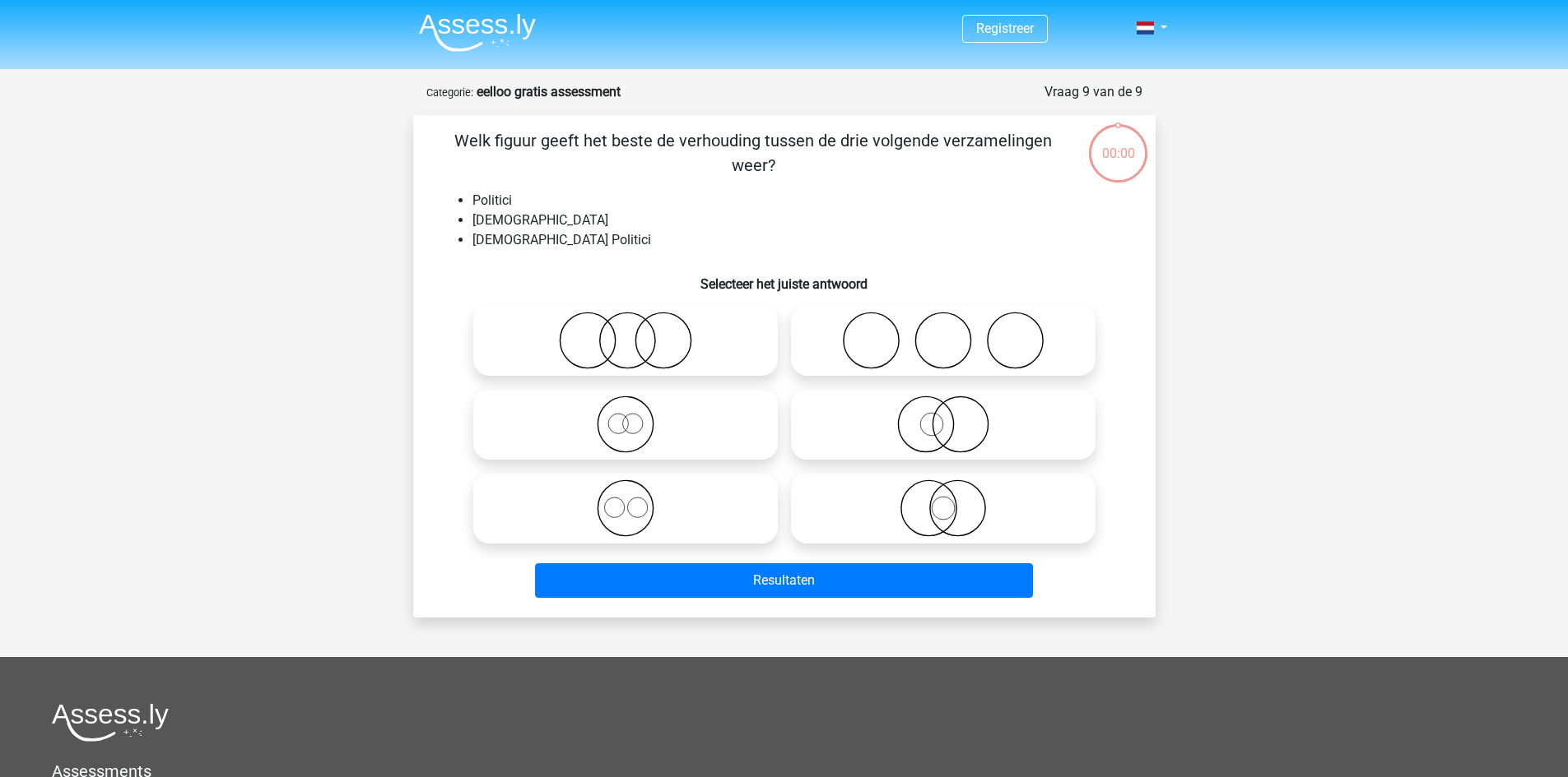
scroll to position [82, 0]
